Goal: Information Seeking & Learning: Compare options

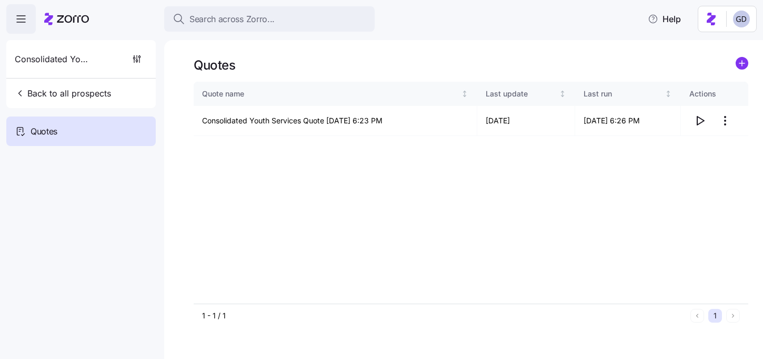
click at [263, 17] on span "Search across Zorro..." at bounding box center [232, 19] width 85 height 13
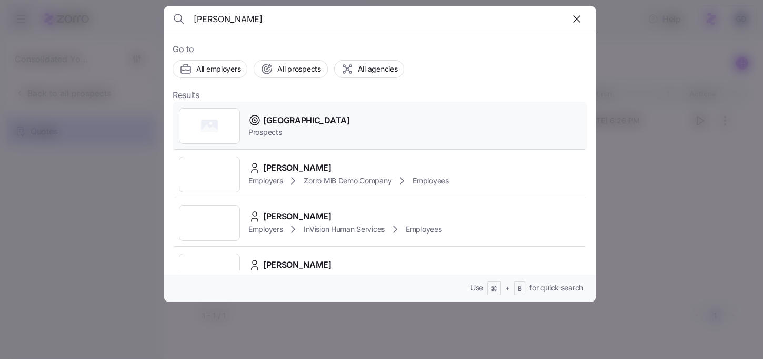
type input "[PERSON_NAME]"
click at [297, 118] on span "[GEOGRAPHIC_DATA]" at bounding box center [306, 120] width 87 height 13
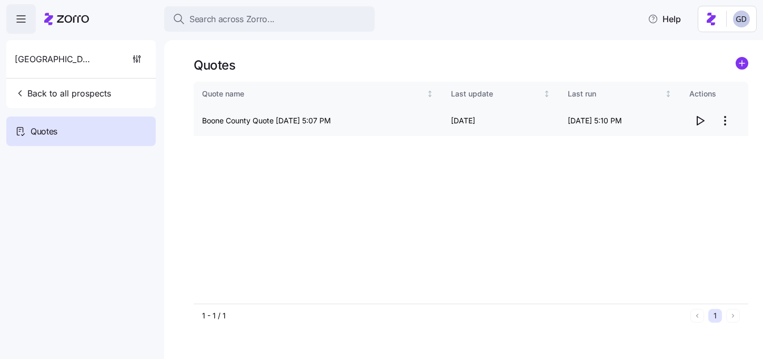
click at [702, 125] on icon "button" at bounding box center [700, 120] width 13 height 13
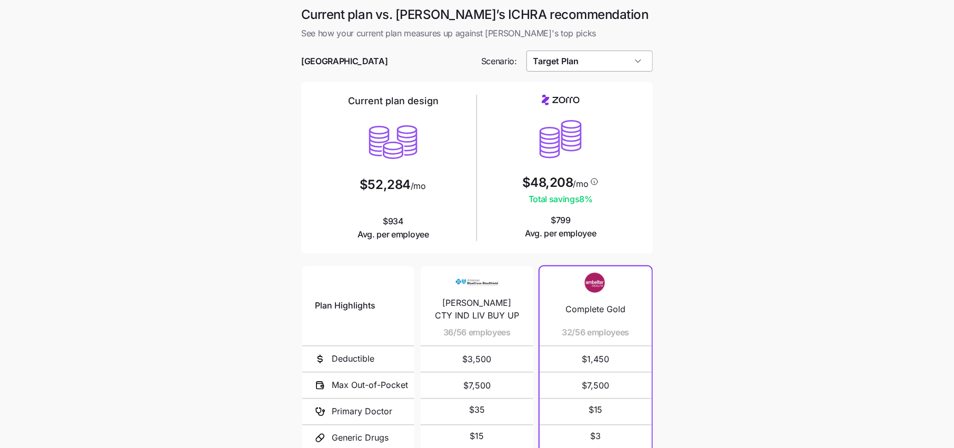
click at [588, 64] on input "Target Plan" at bounding box center [590, 61] width 127 height 21
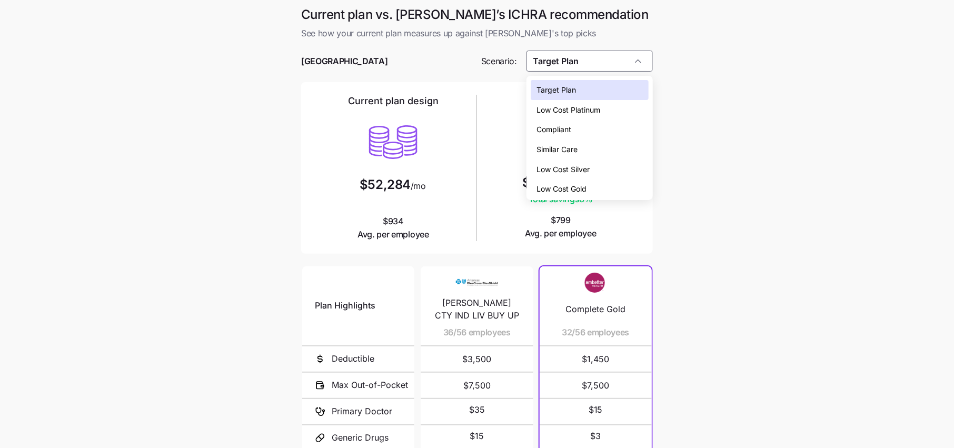
click at [578, 167] on span "Low Cost Silver" at bounding box center [563, 170] width 53 height 12
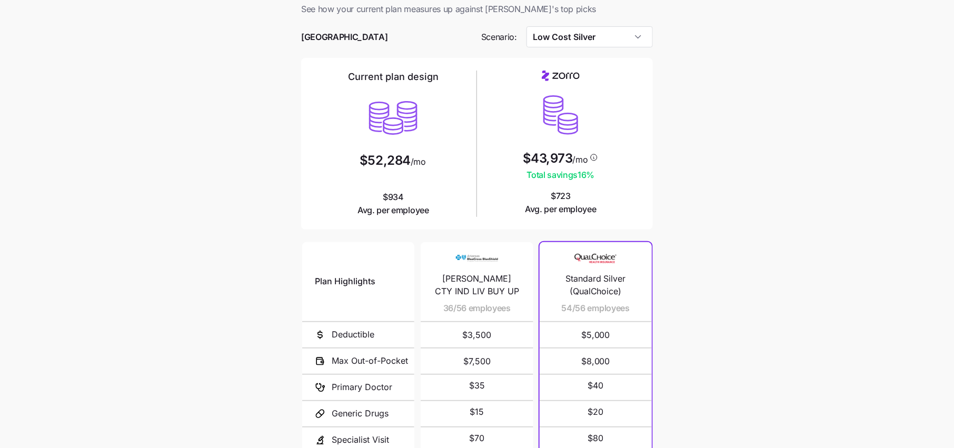
scroll to position [25, 0]
click at [696, 216] on main "Current plan vs. Zorro’s ICHRA recommendation See how your current plan measure…" at bounding box center [477, 262] width 954 height 575
click at [603, 44] on input "Low Cost Silver" at bounding box center [590, 36] width 127 height 21
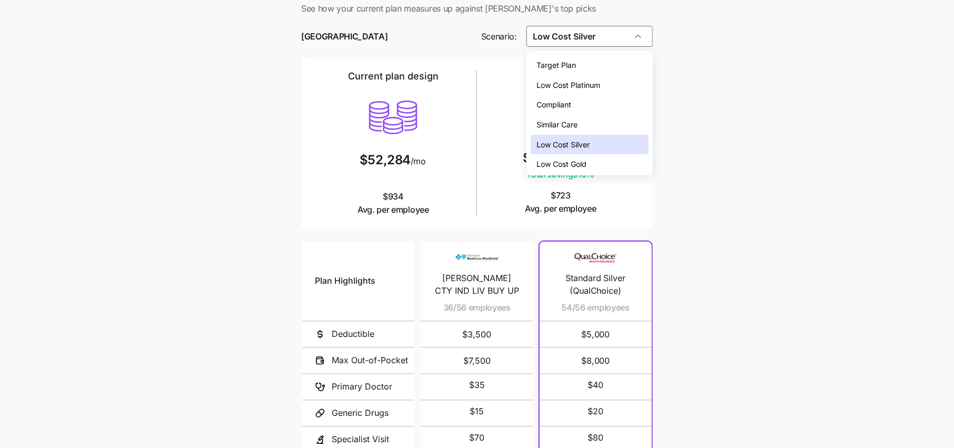
click at [593, 152] on div "Low Cost Silver" at bounding box center [590, 145] width 118 height 20
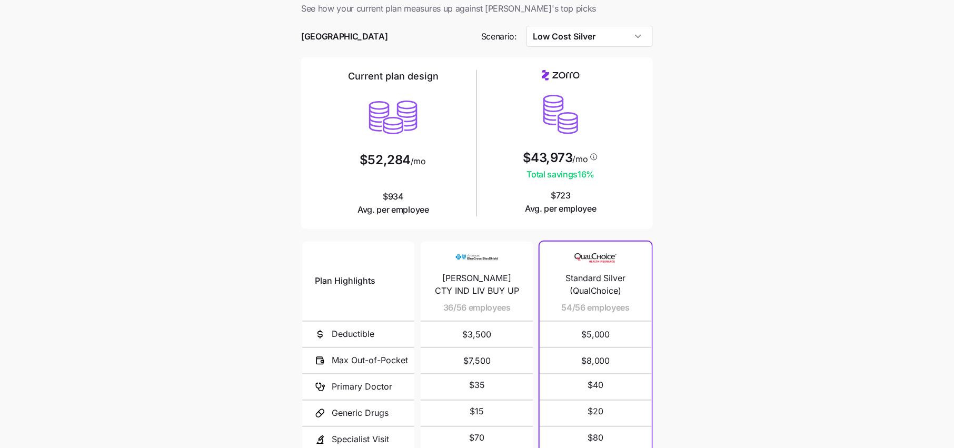
click at [583, 54] on div at bounding box center [477, 52] width 352 height 11
click at [583, 36] on input "Low Cost Silver" at bounding box center [590, 36] width 127 height 21
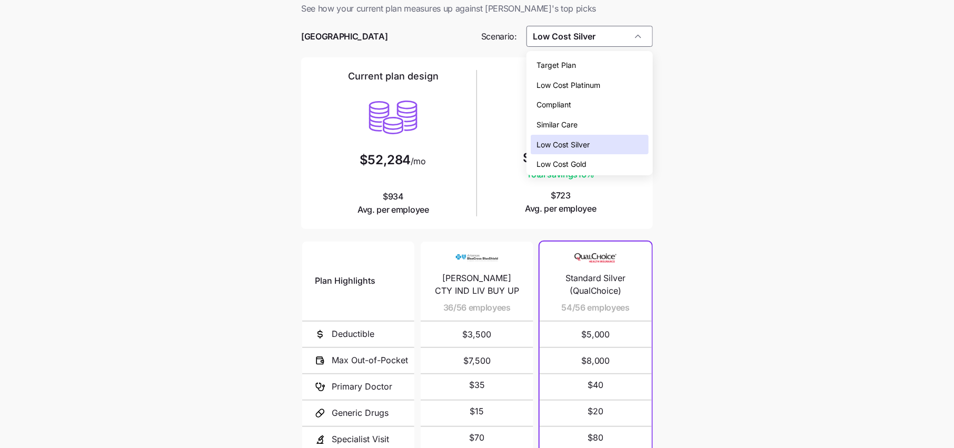
click at [585, 164] on span "Low Cost Gold" at bounding box center [562, 164] width 50 height 12
type input "Low Cost Gold"
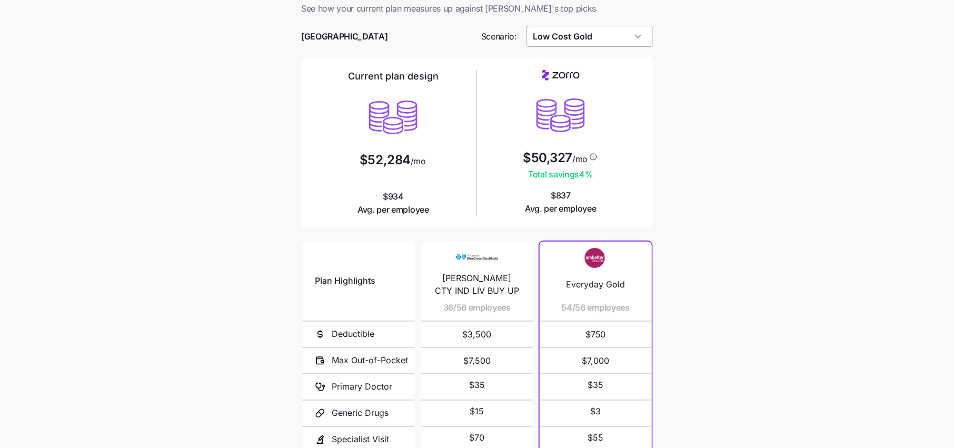
click at [583, 27] on input "Low Cost Gold" at bounding box center [590, 36] width 127 height 21
click at [710, 135] on main "Current plan vs. Zorro’s ICHRA recommendation See how your current plan measure…" at bounding box center [477, 262] width 954 height 575
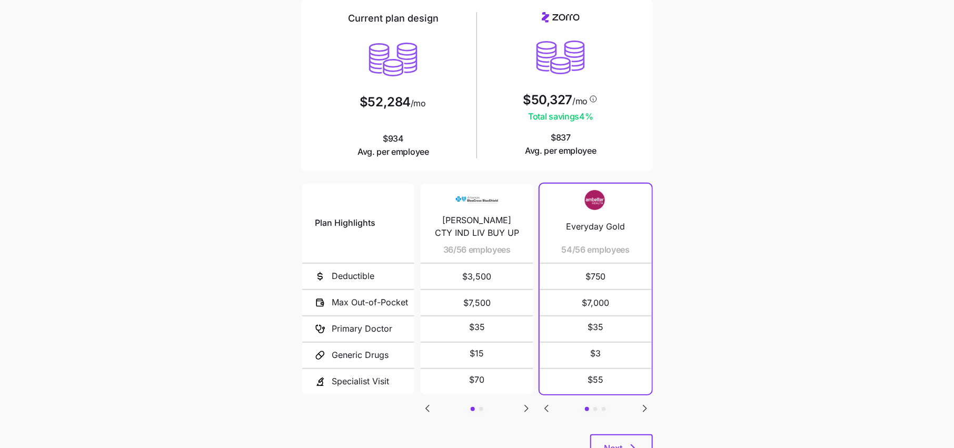
scroll to position [126, 0]
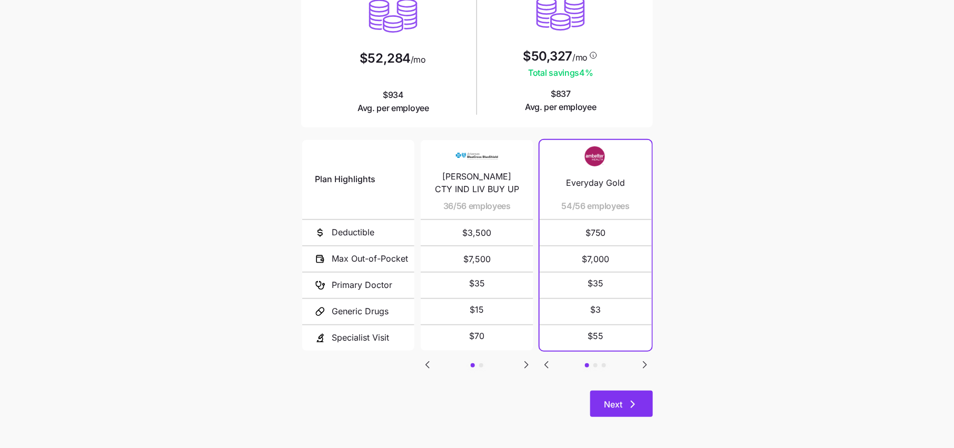
click at [636, 393] on button "Next" at bounding box center [621, 404] width 63 height 26
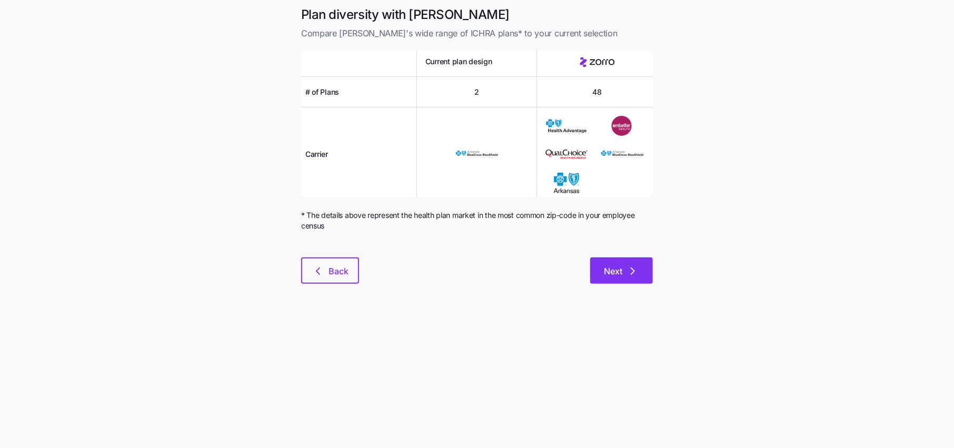
click at [628, 276] on icon "button" at bounding box center [633, 271] width 13 height 13
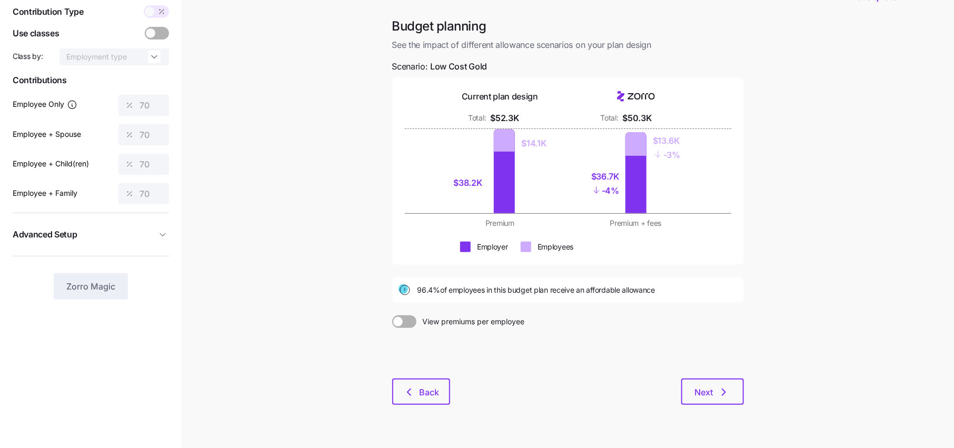
scroll to position [54, 0]
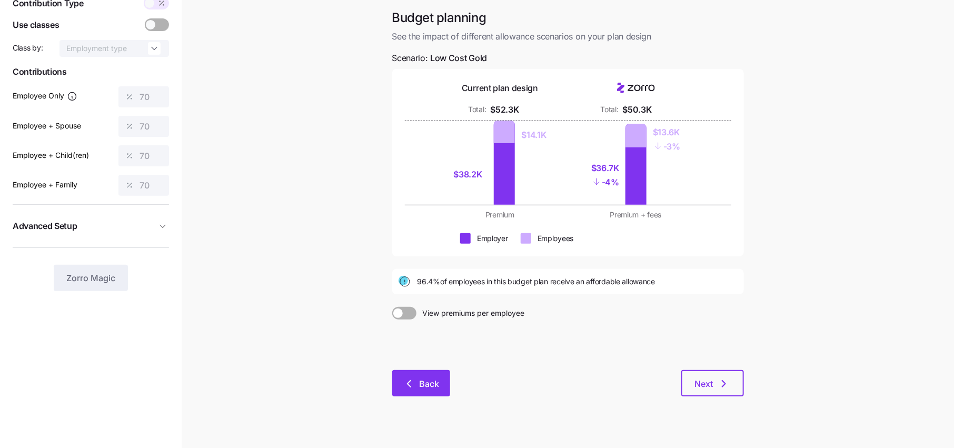
click at [425, 378] on span "Back" at bounding box center [430, 384] width 20 height 13
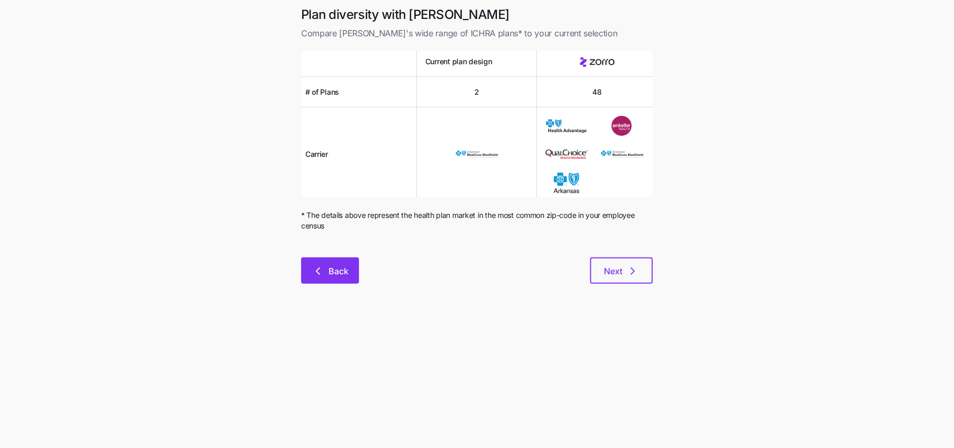
click at [329, 274] on span "Back" at bounding box center [339, 271] width 20 height 13
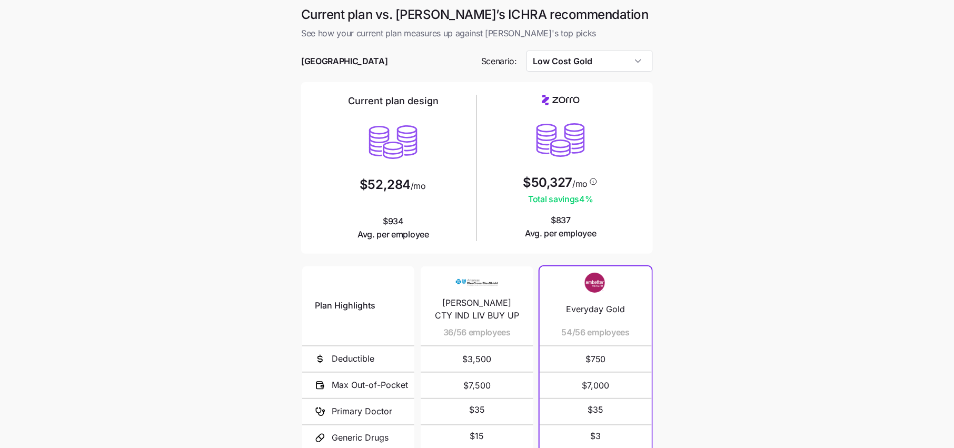
click at [698, 126] on main "Current plan vs. Zorro’s ICHRA recommendation See how your current plan measure…" at bounding box center [477, 287] width 954 height 575
